Goal: Transaction & Acquisition: Download file/media

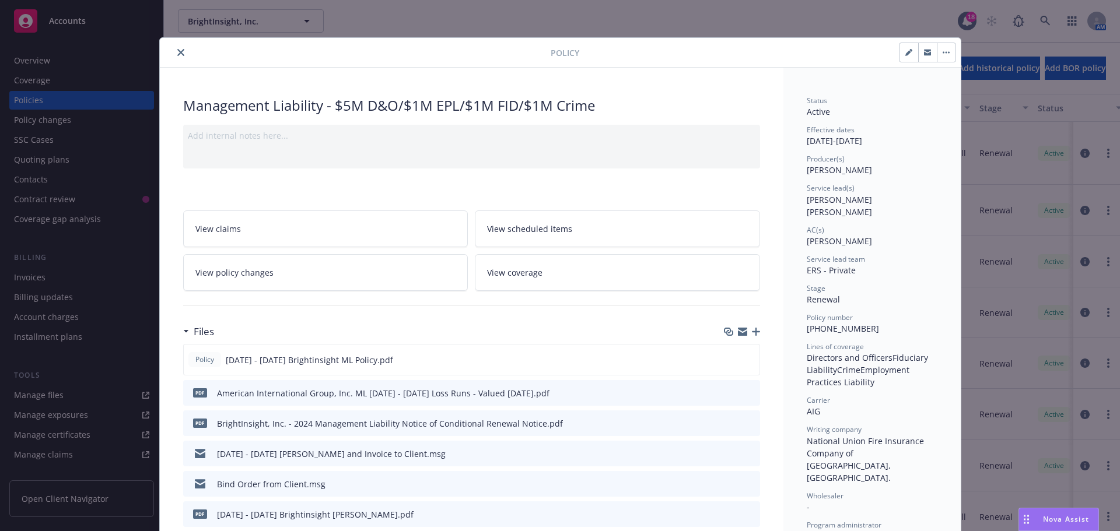
click at [177, 50] on icon "close" at bounding box center [180, 52] width 7 height 7
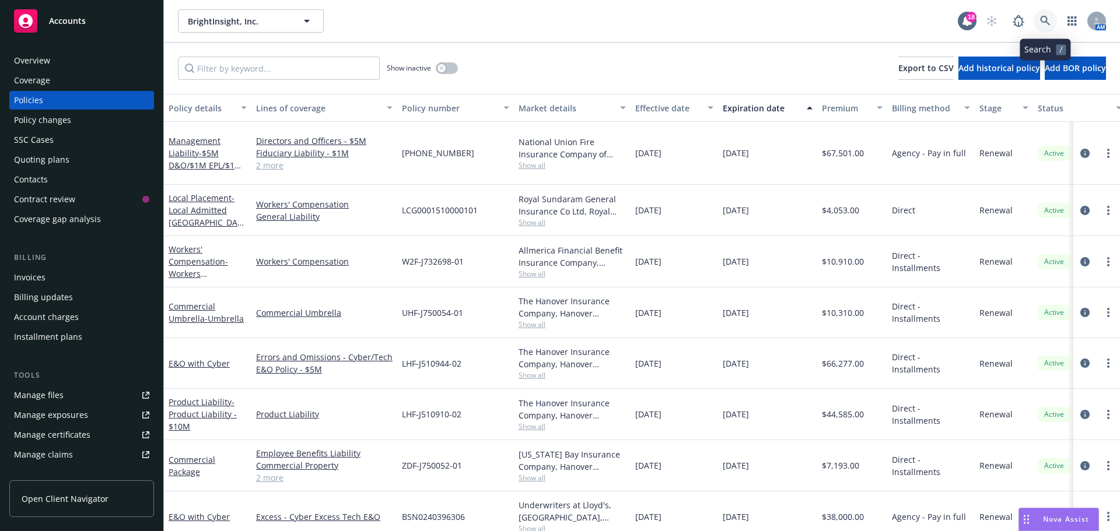
click at [1040, 22] on link at bounding box center [1045, 20] width 23 height 23
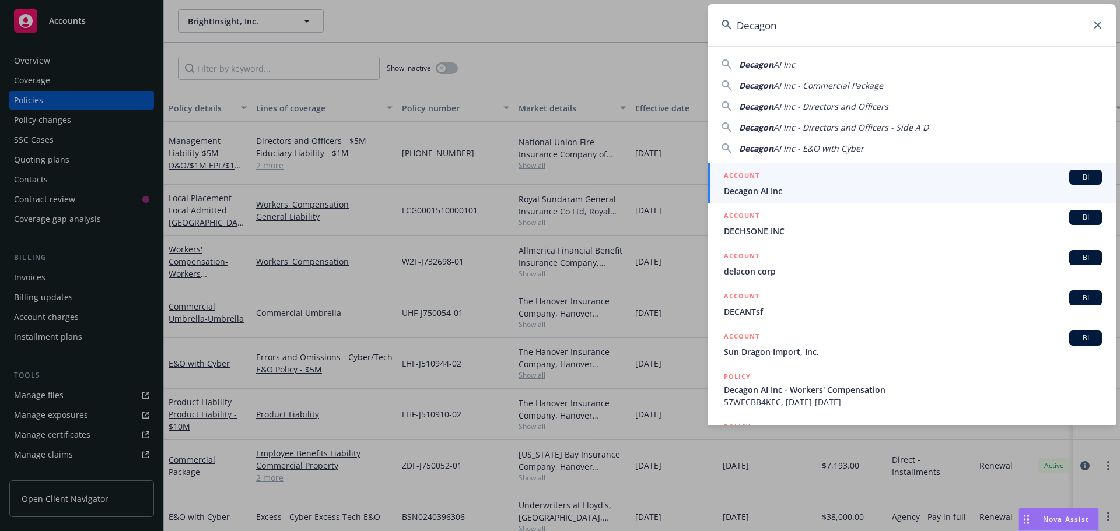
type input "Decagon"
click at [1076, 176] on span "BI" at bounding box center [1085, 177] width 23 height 11
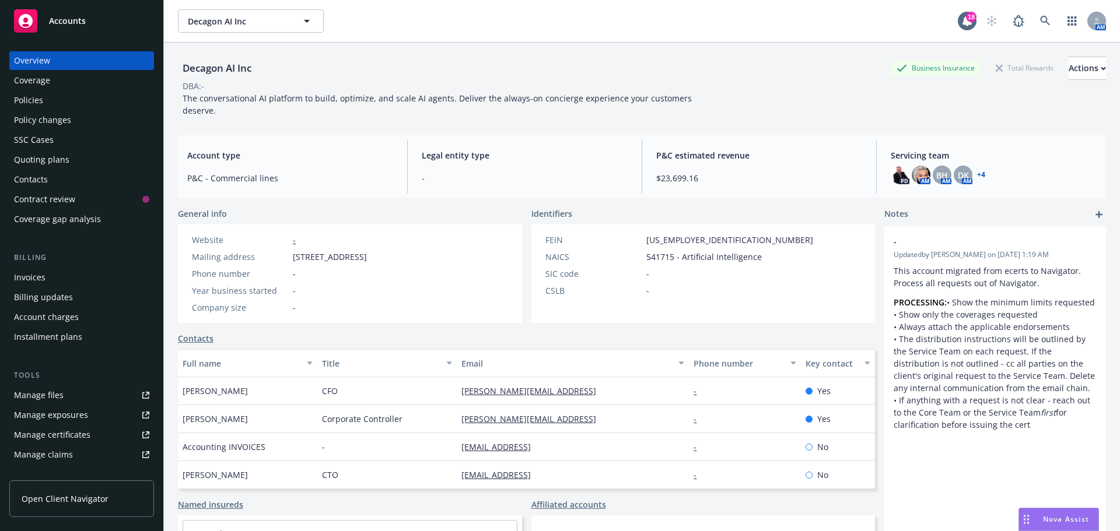
click at [30, 99] on div "Policies" at bounding box center [28, 100] width 29 height 19
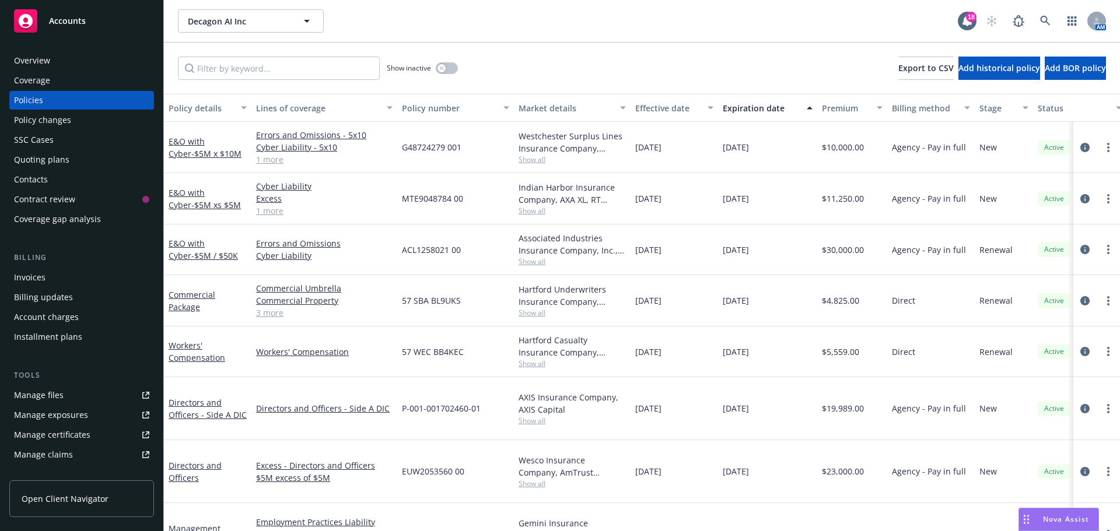
scroll to position [8, 0]
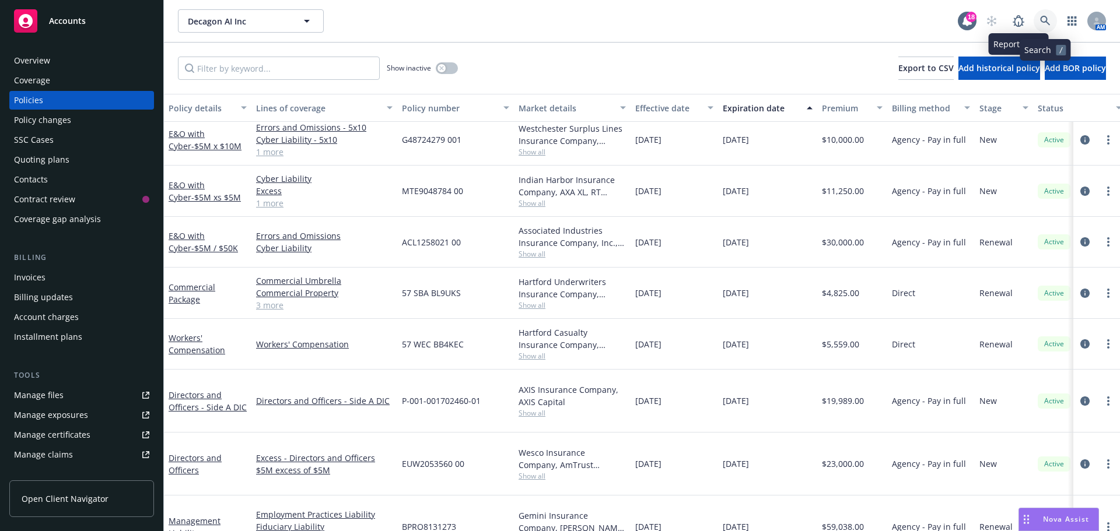
click at [1045, 15] on link at bounding box center [1045, 20] width 23 height 23
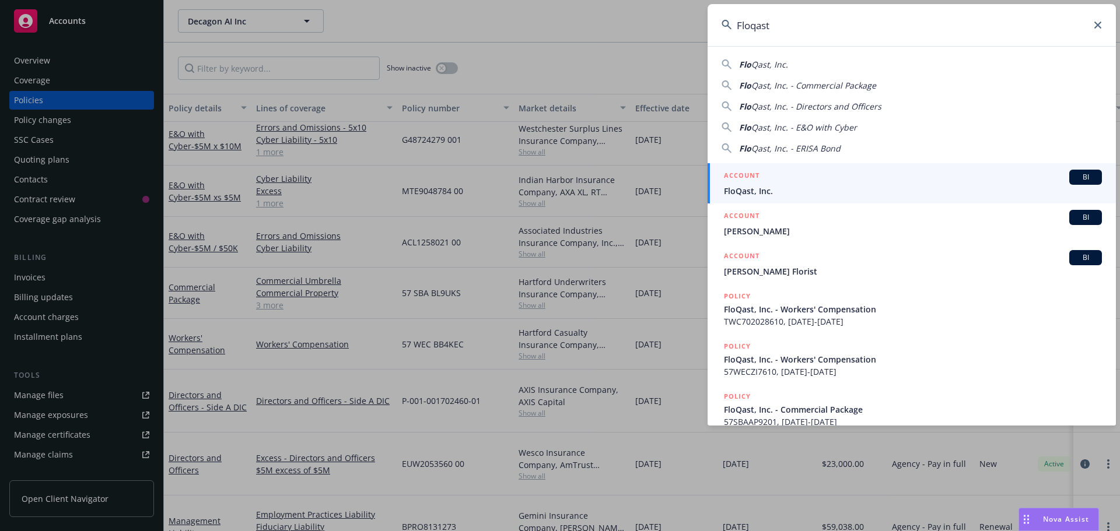
type input "Floqast"
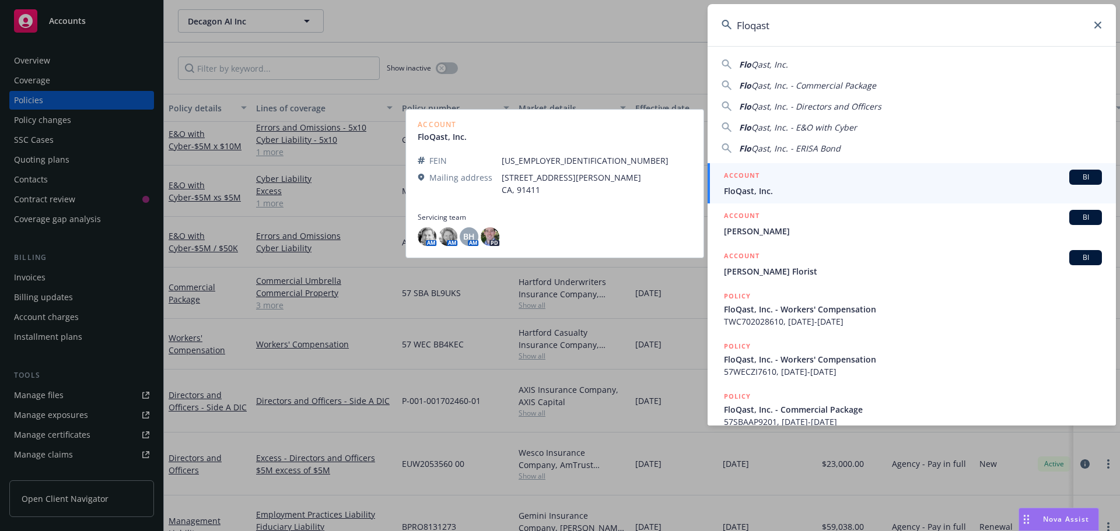
click at [1082, 178] on span "BI" at bounding box center [1085, 177] width 23 height 11
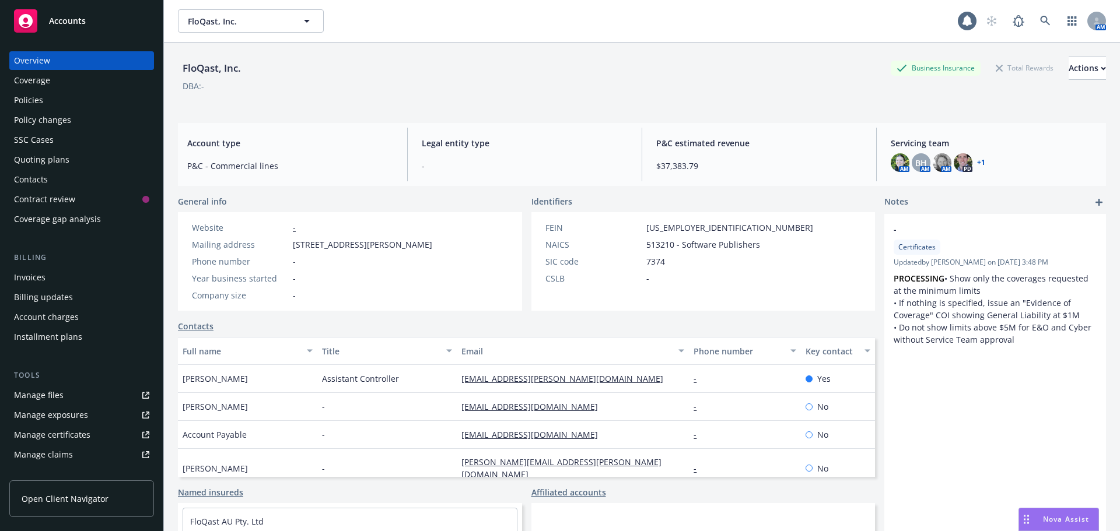
click at [30, 99] on div "Policies" at bounding box center [28, 100] width 29 height 19
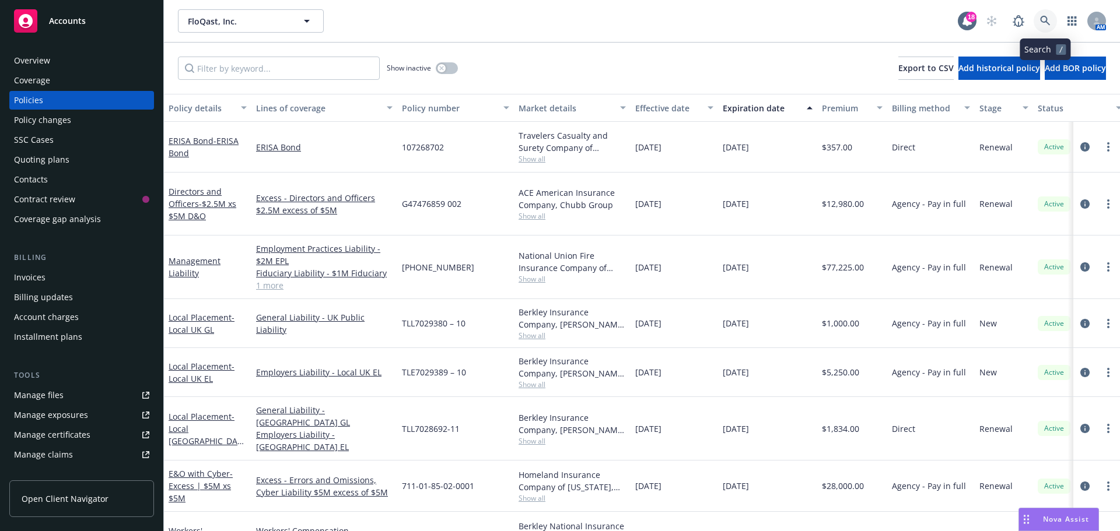
click at [1047, 19] on icon at bounding box center [1045, 21] width 10 height 10
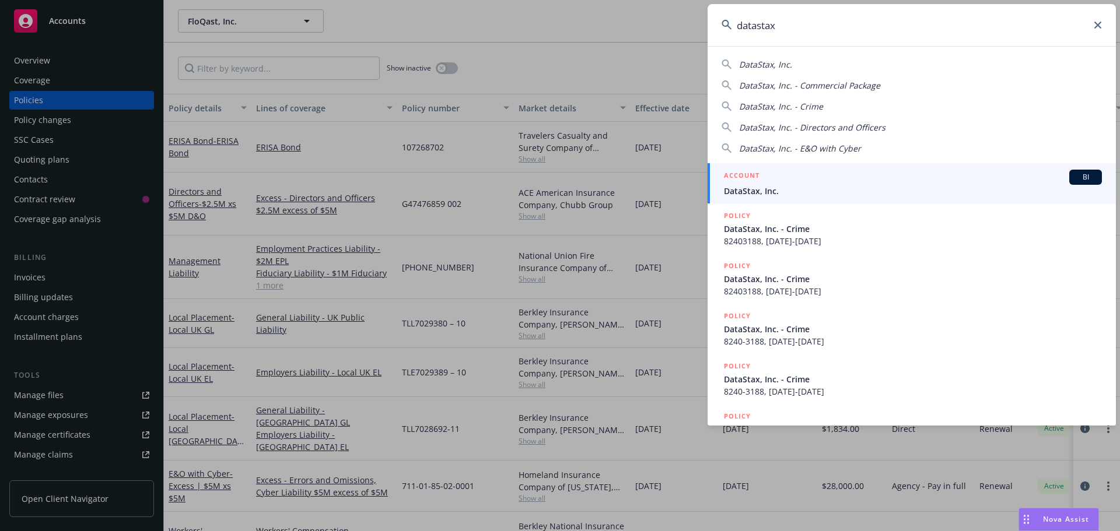
type input "datastax"
click at [1077, 174] on span "BI" at bounding box center [1085, 177] width 23 height 11
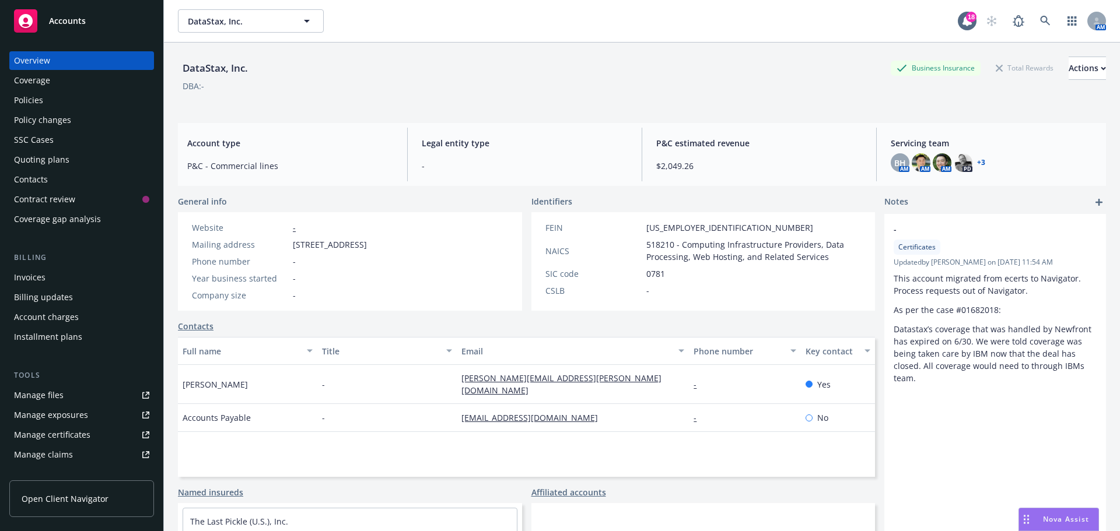
click at [34, 102] on div "Policies" at bounding box center [28, 100] width 29 height 19
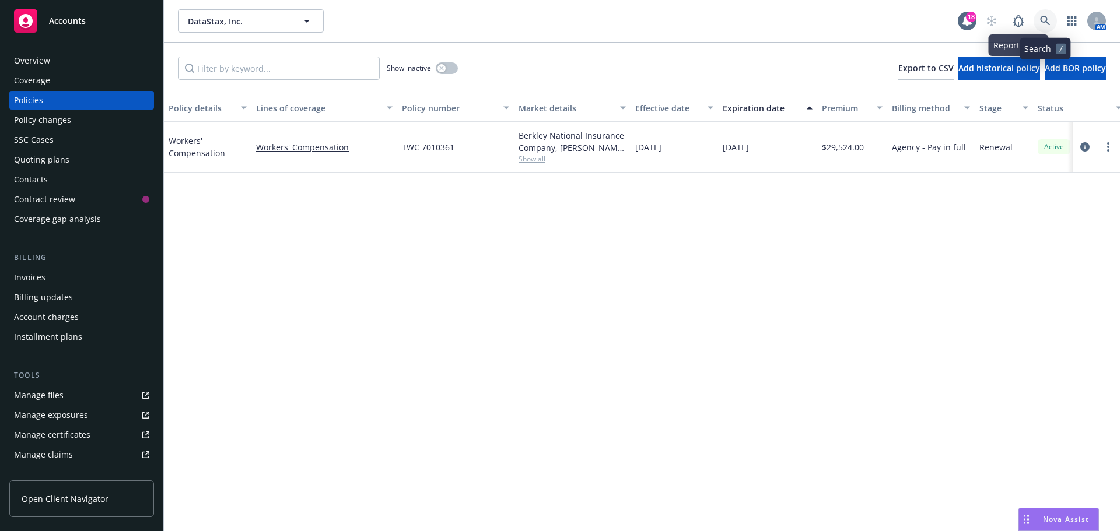
click at [1044, 18] on icon at bounding box center [1045, 21] width 11 height 11
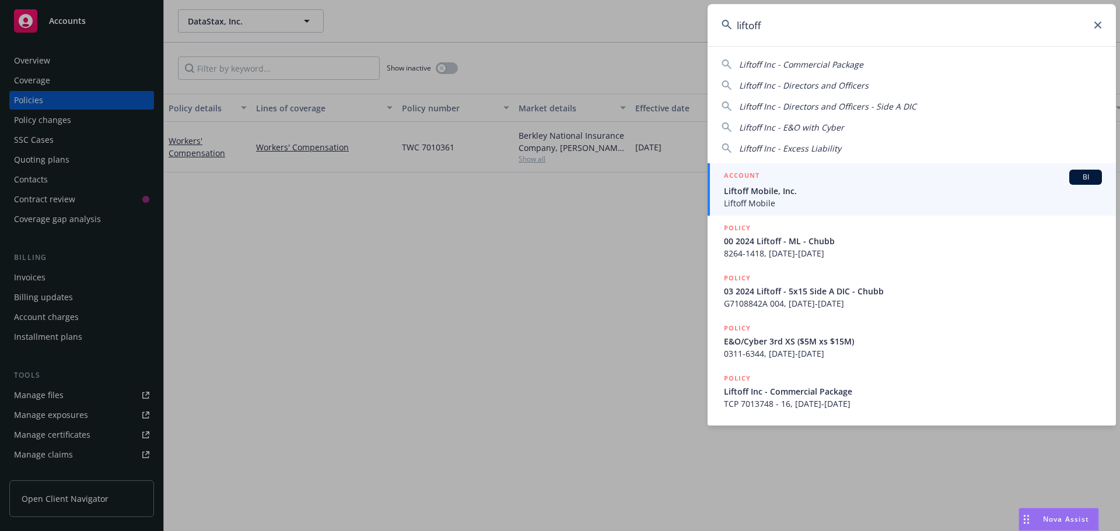
type input "liftoff"
click at [1076, 177] on span "BI" at bounding box center [1085, 177] width 23 height 11
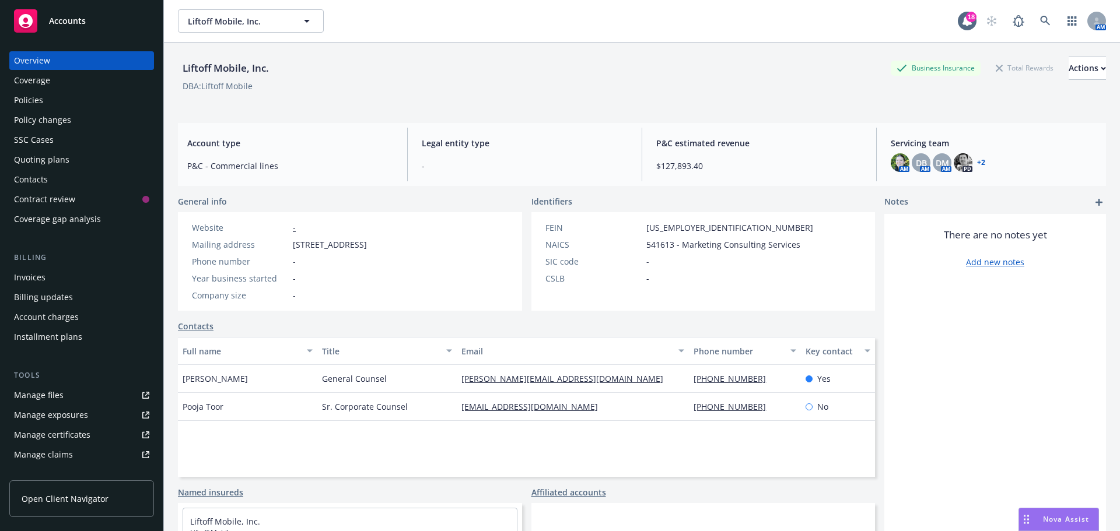
click at [37, 99] on div "Policies" at bounding box center [28, 100] width 29 height 19
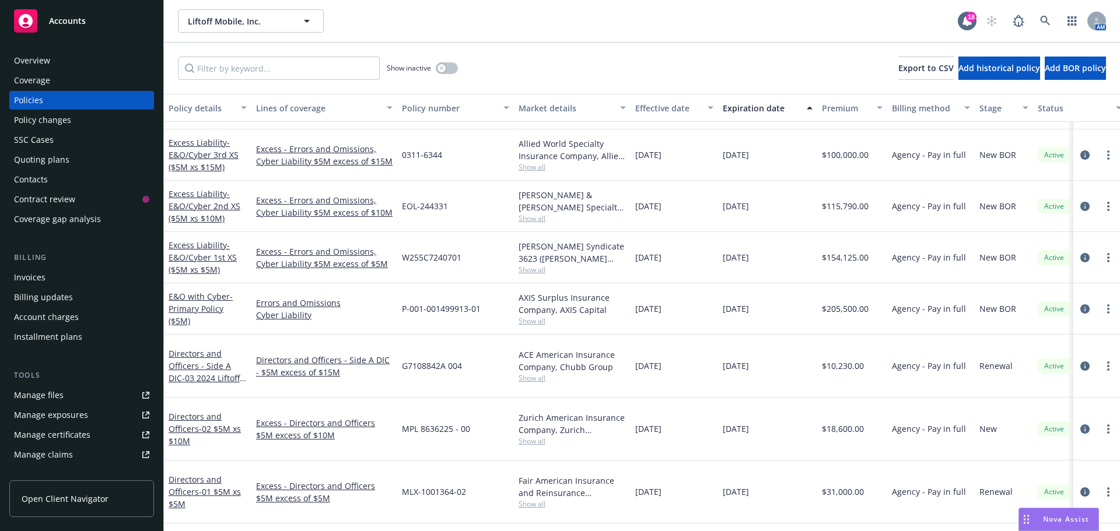
scroll to position [116, 0]
click at [1040, 18] on icon at bounding box center [1045, 21] width 11 height 11
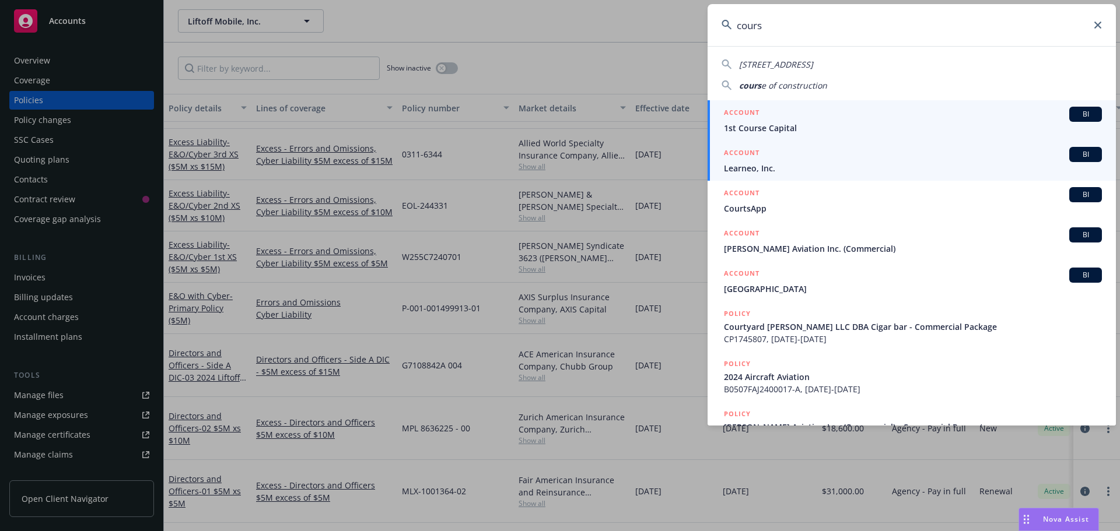
type input "cours"
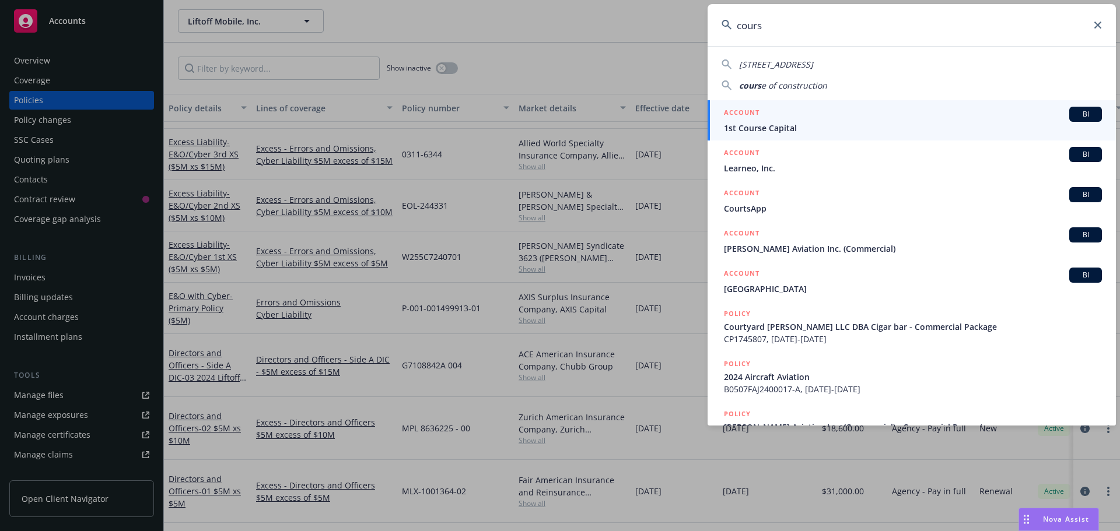
drag, startPoint x: 1077, startPoint y: 152, endPoint x: 1070, endPoint y: 151, distance: 7.1
click at [1077, 152] on span "BI" at bounding box center [1085, 154] width 23 height 11
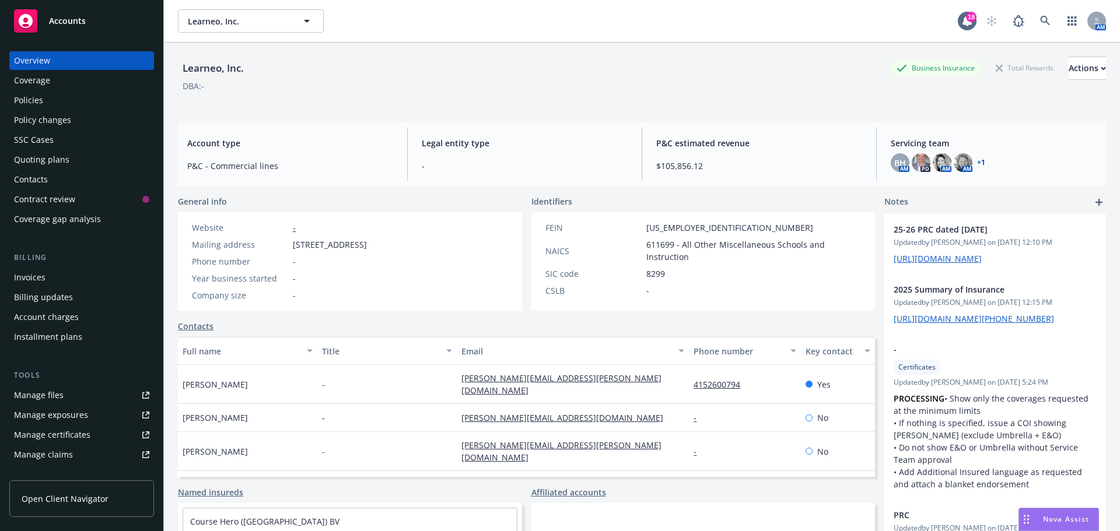
click at [27, 104] on div "Policies" at bounding box center [28, 100] width 29 height 19
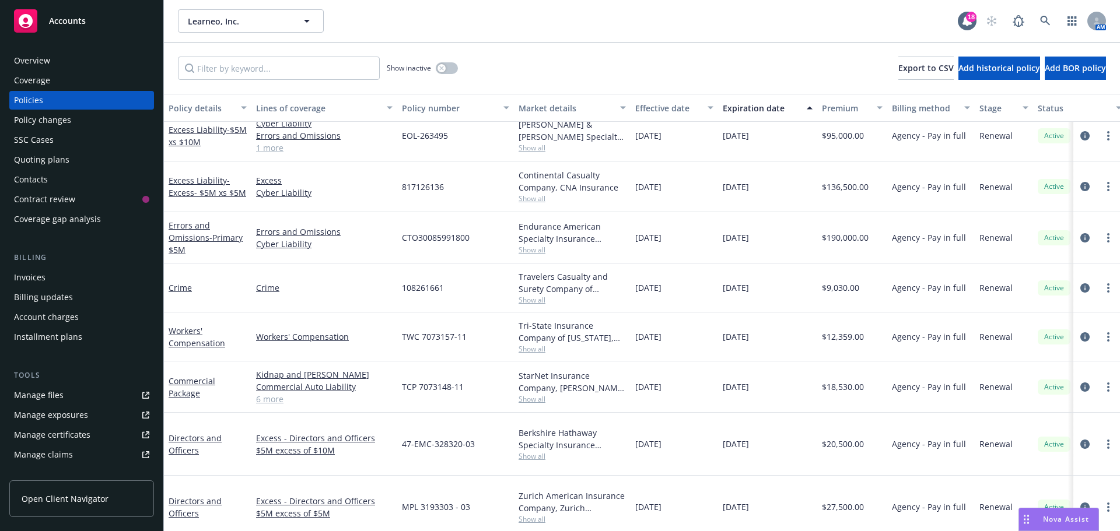
scroll to position [160, 0]
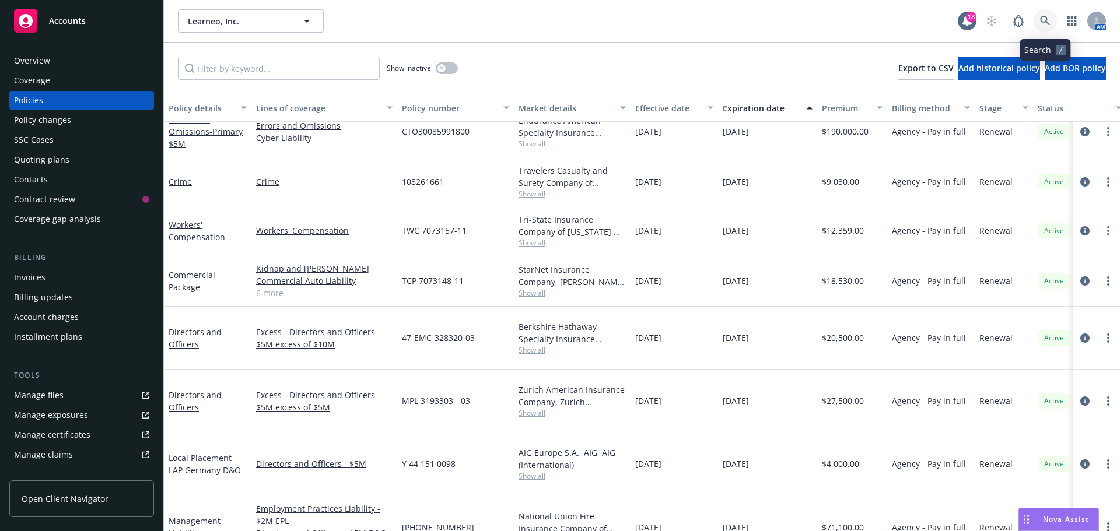
click at [1041, 18] on icon at bounding box center [1045, 21] width 10 height 10
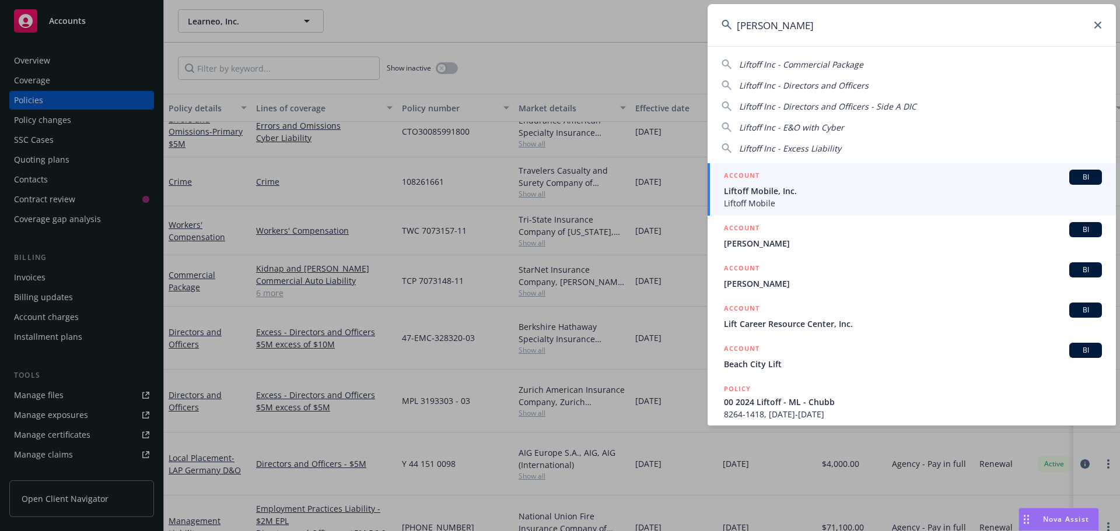
type input "[PERSON_NAME]"
click at [1084, 177] on span "BI" at bounding box center [1085, 177] width 23 height 11
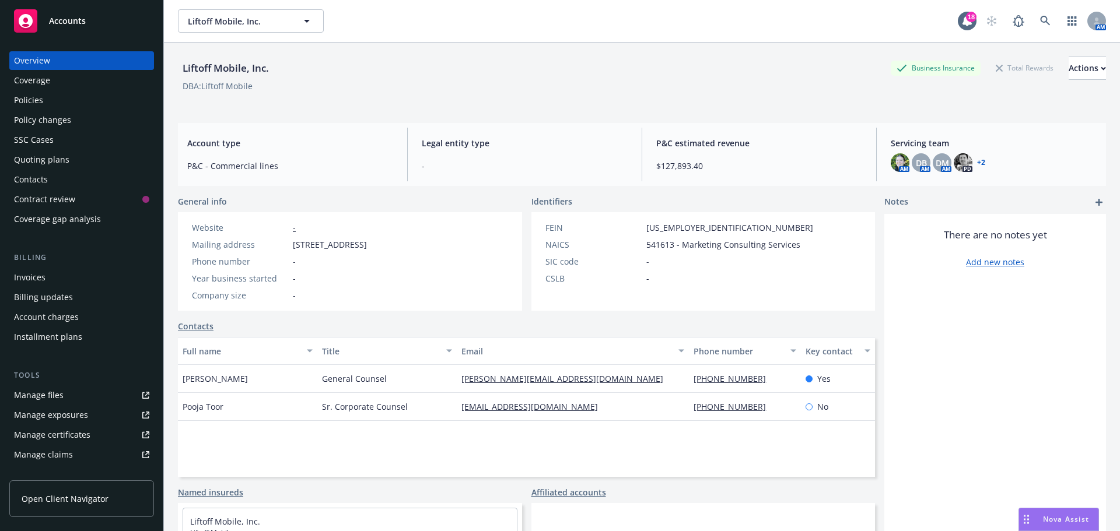
click at [40, 103] on div "Policies" at bounding box center [28, 100] width 29 height 19
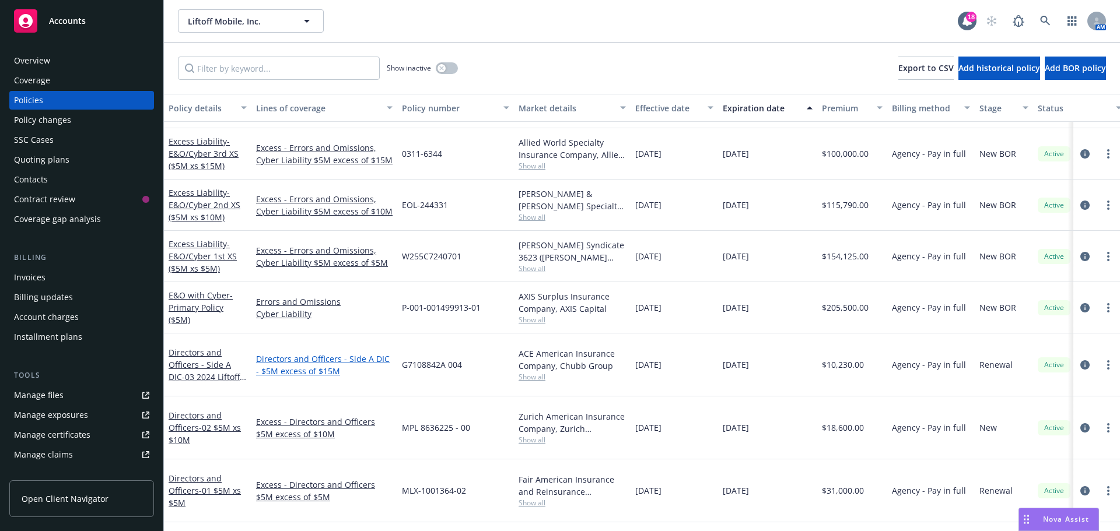
scroll to position [116, 0]
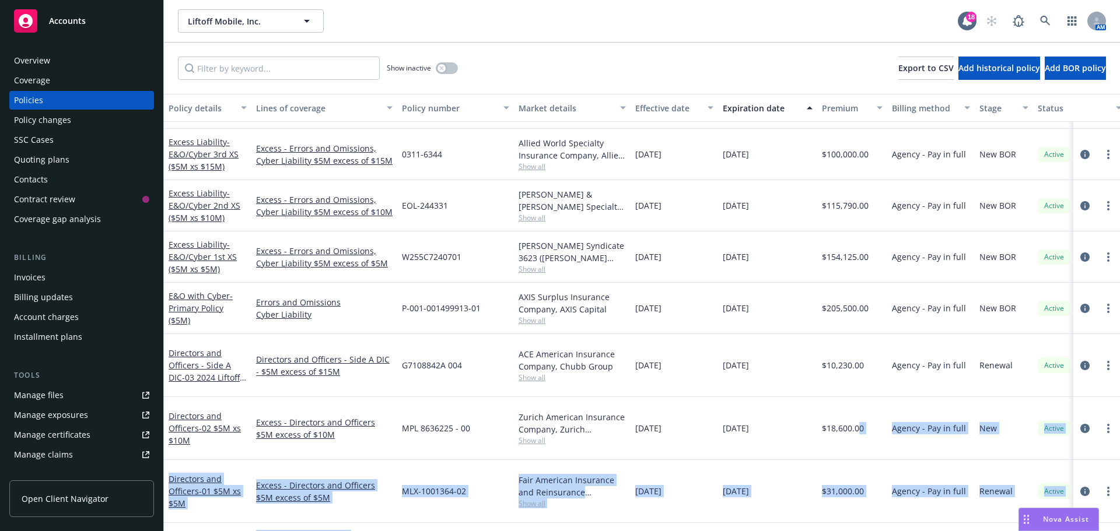
drag, startPoint x: 857, startPoint y: 499, endPoint x: 860, endPoint y: 424, distance: 75.3
click at [860, 424] on div "Commercial Package Employers Liability - International Contingent Employers Lia…" at bounding box center [727, 263] width 1126 height 420
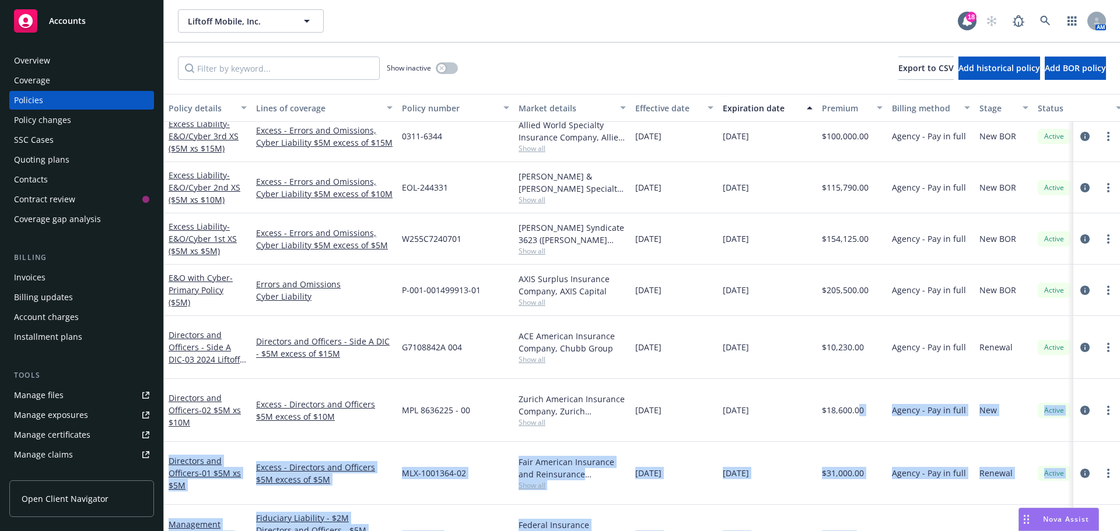
scroll to position [135, 0]
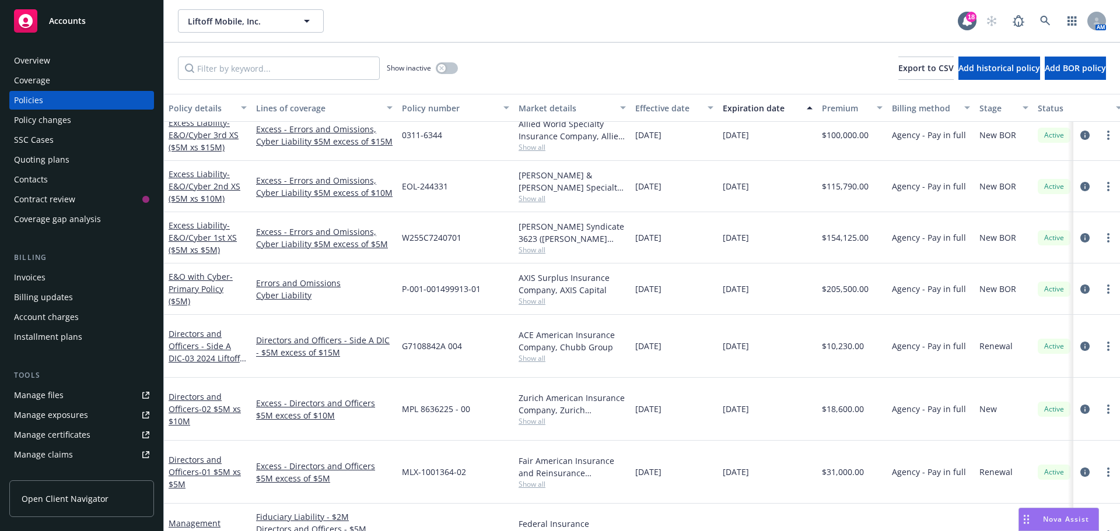
click at [1080, 531] on icon "circleInformation" at bounding box center [1084, 535] width 9 height 9
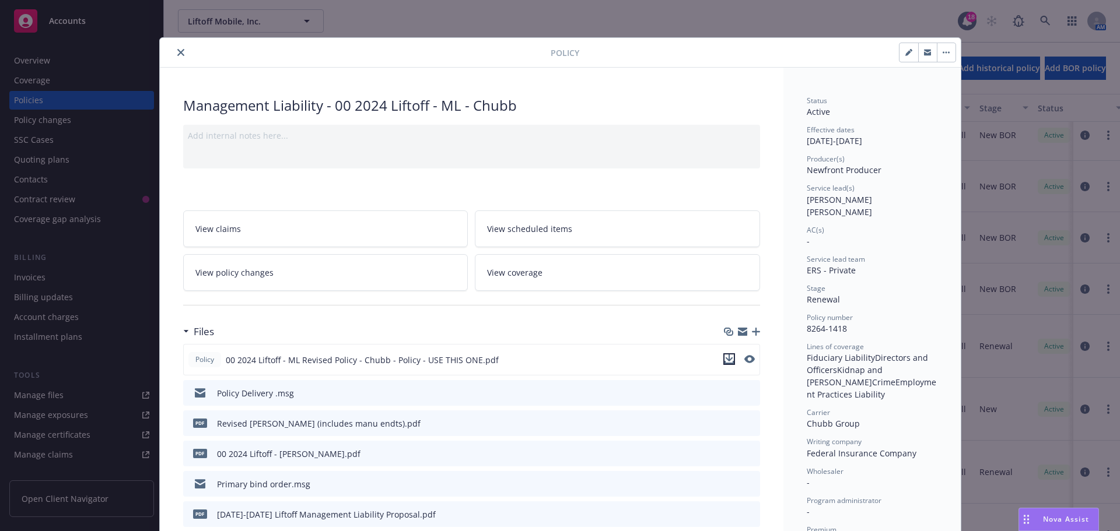
click at [726, 355] on icon "download file" at bounding box center [729, 359] width 9 height 9
